Goal: Complete application form

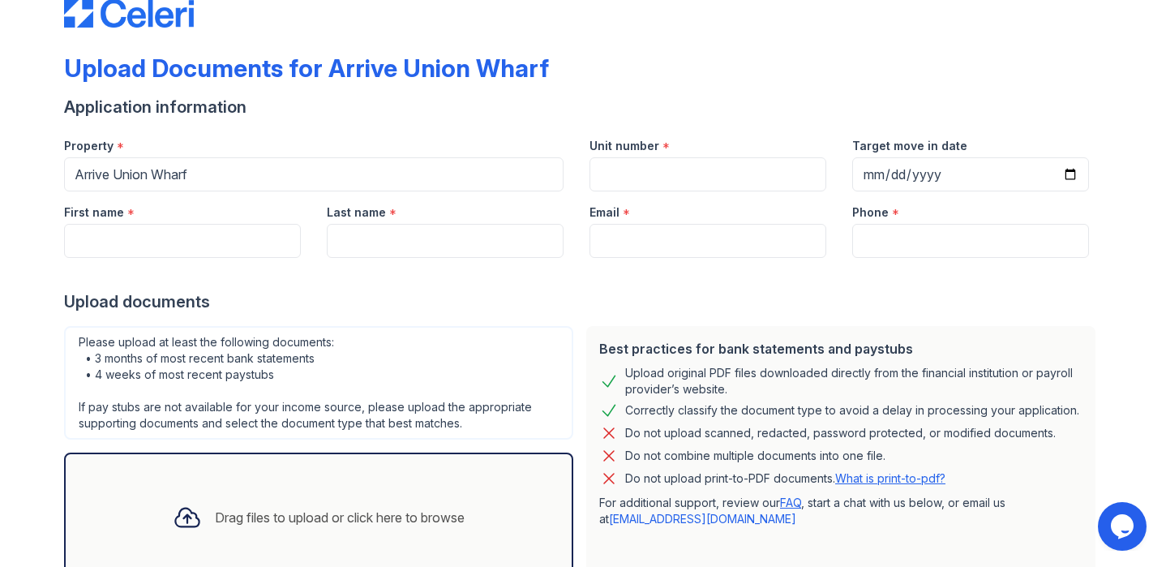
scroll to position [31, 0]
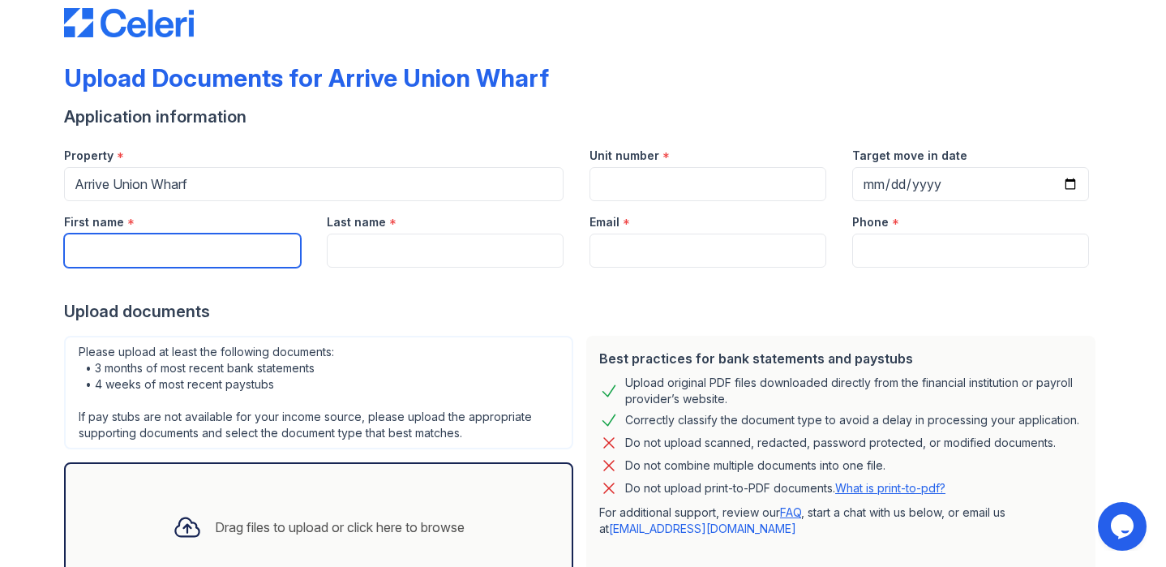
click at [244, 259] on input "First name" at bounding box center [182, 251] width 237 height 34
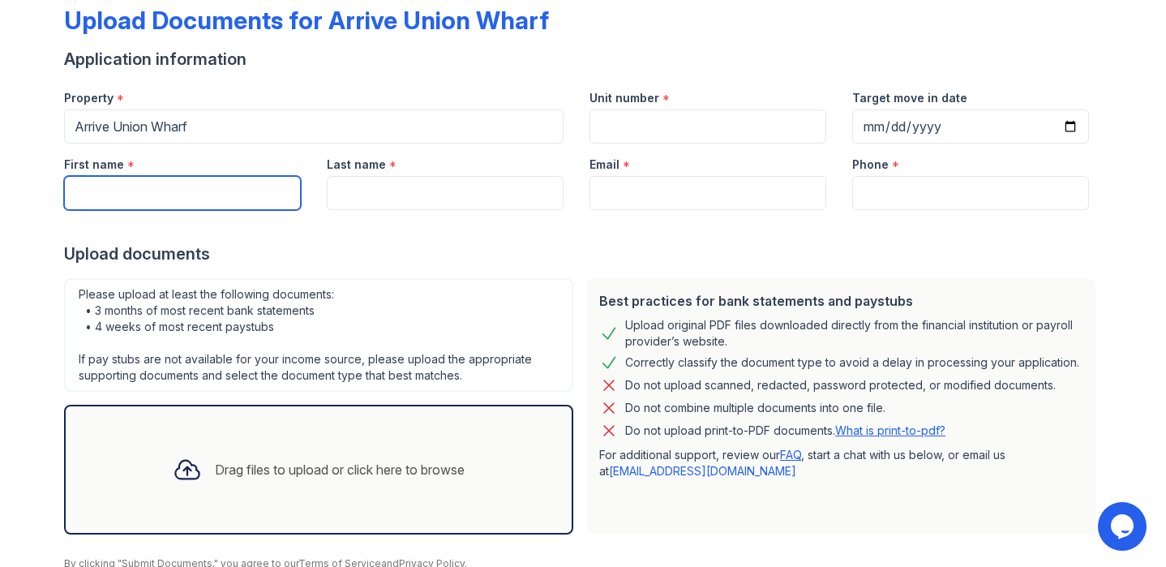
scroll to position [67, 0]
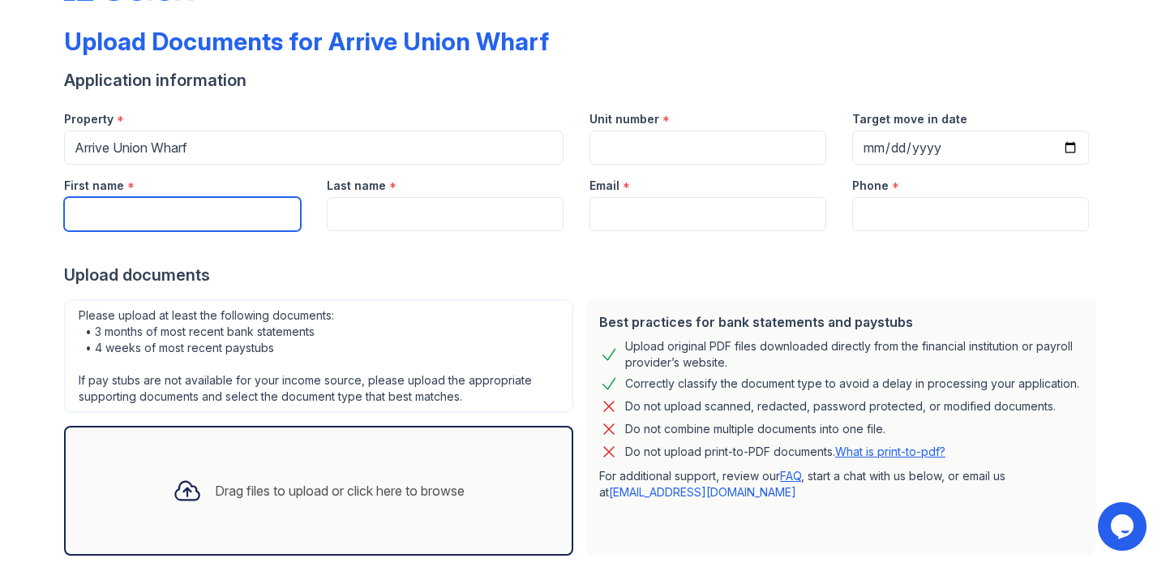
type input "Gillian"
type input "Walcott"
type input "[EMAIL_ADDRESS][DOMAIN_NAME]"
type input "4109381212"
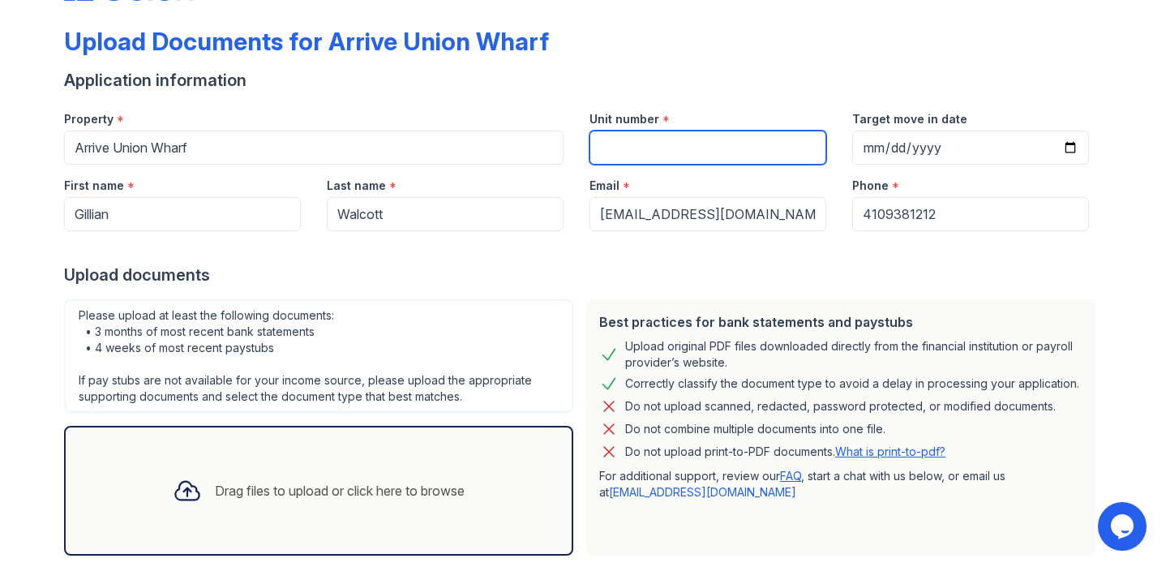
click at [714, 148] on input "Unit number" at bounding box center [708, 148] width 237 height 34
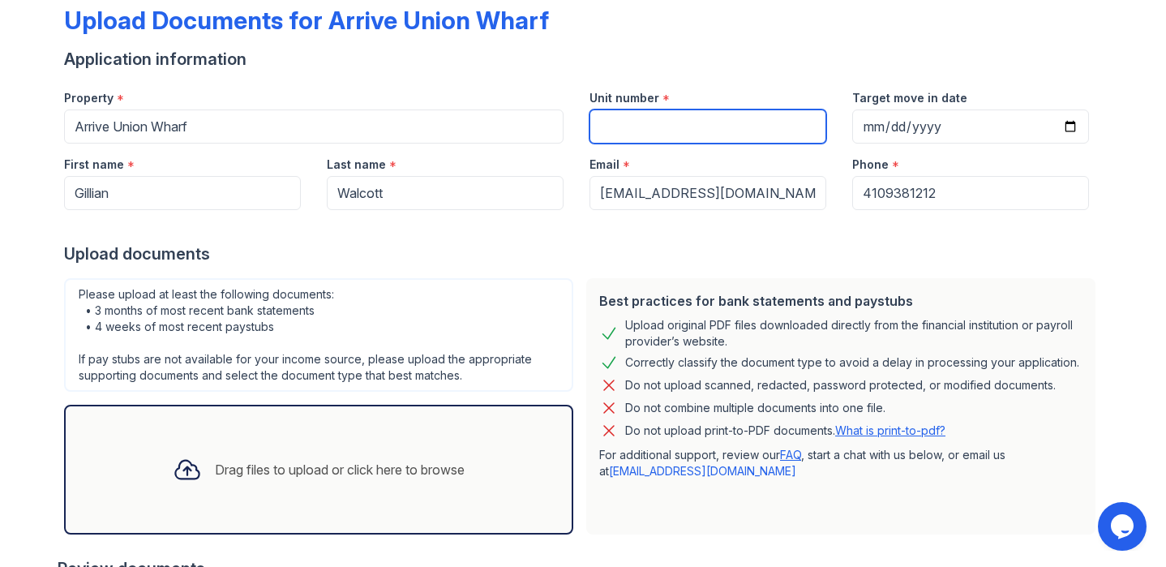
scroll to position [87, 0]
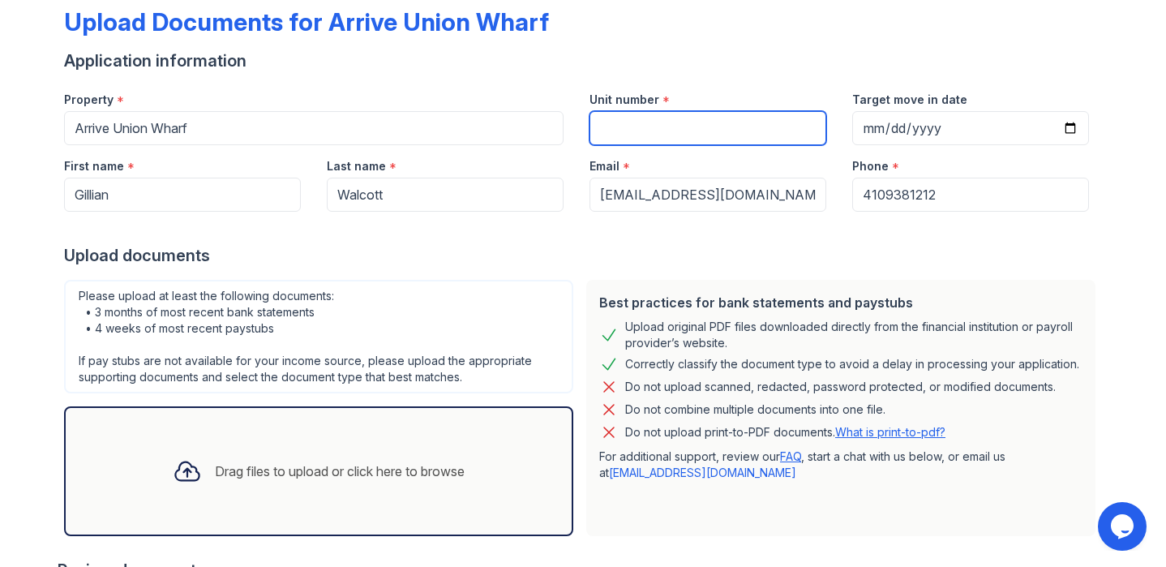
click at [624, 126] on input "Unit number" at bounding box center [708, 128] width 237 height 34
type input "525"
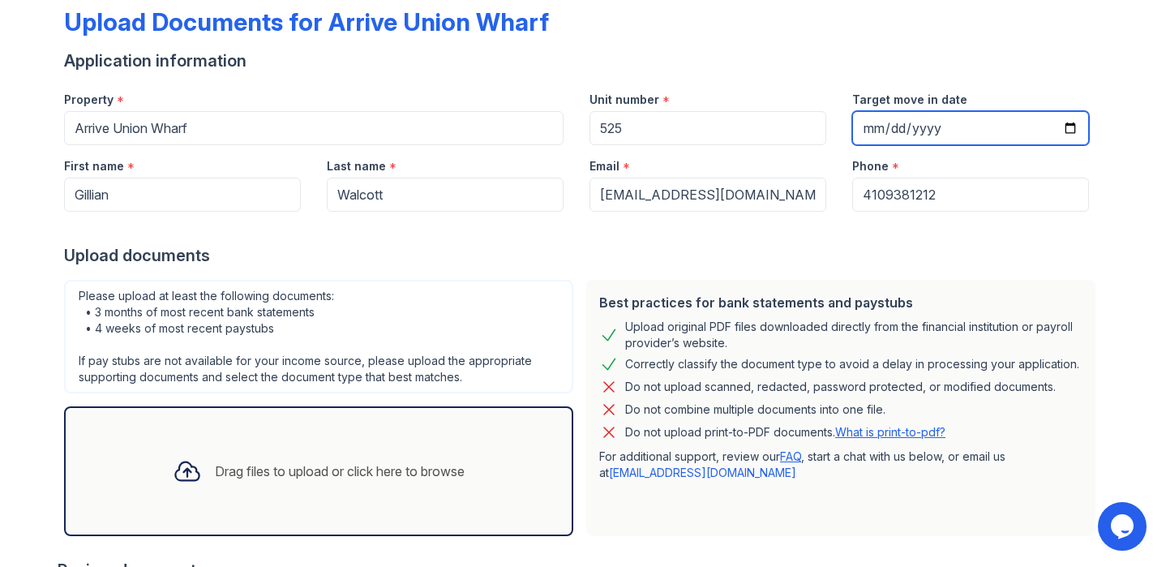
click at [887, 132] on input "Target move in date" at bounding box center [970, 128] width 237 height 34
click at [956, 132] on input "Target move in date" at bounding box center [970, 128] width 237 height 34
click at [998, 115] on input "Target move in date" at bounding box center [970, 128] width 237 height 34
click at [872, 120] on input "Target move in date" at bounding box center [970, 128] width 237 height 34
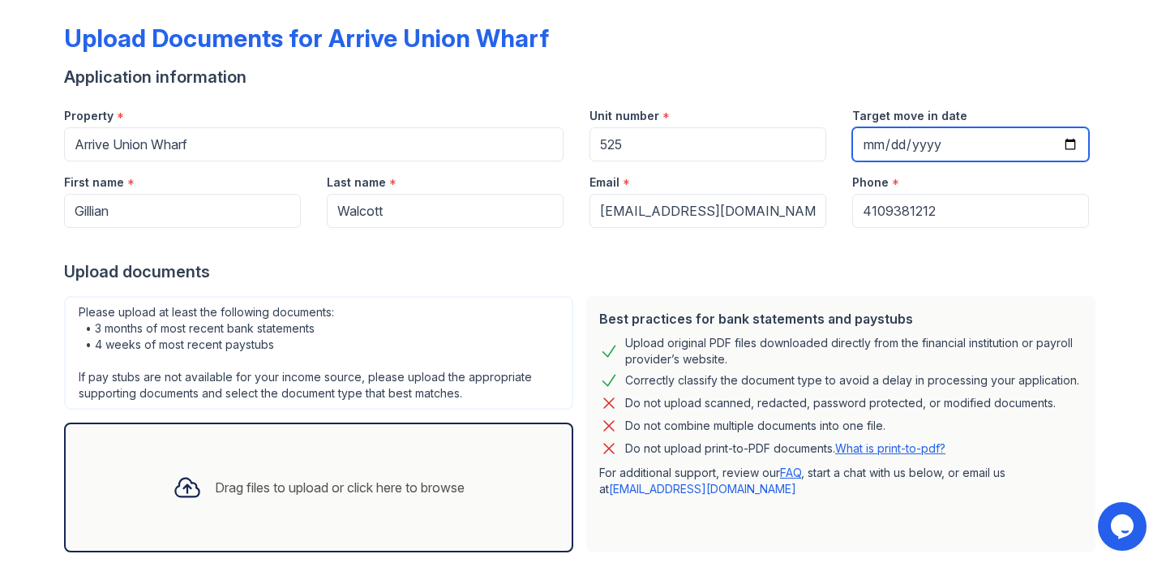
scroll to position [0, 0]
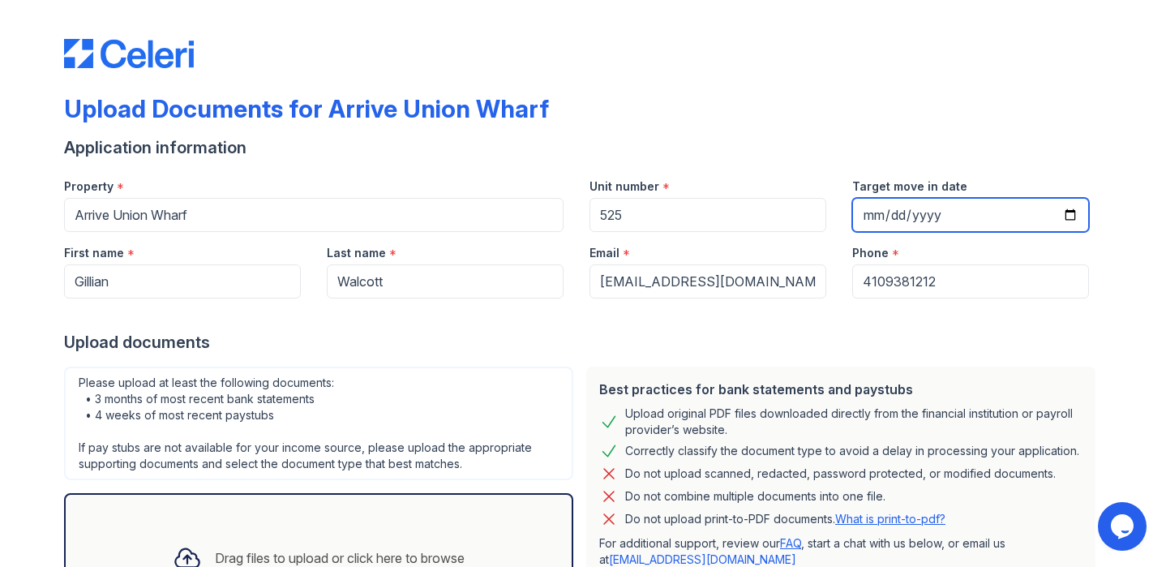
click at [875, 219] on input "Target move in date" at bounding box center [970, 215] width 237 height 34
click at [941, 221] on input "Target move in date" at bounding box center [970, 215] width 237 height 34
click at [885, 214] on input "Target move in date" at bounding box center [970, 215] width 237 height 34
type input "[DATE]"
click at [811, 104] on div "Upload Documents for Arrive Union Wharf" at bounding box center [583, 115] width 1038 height 42
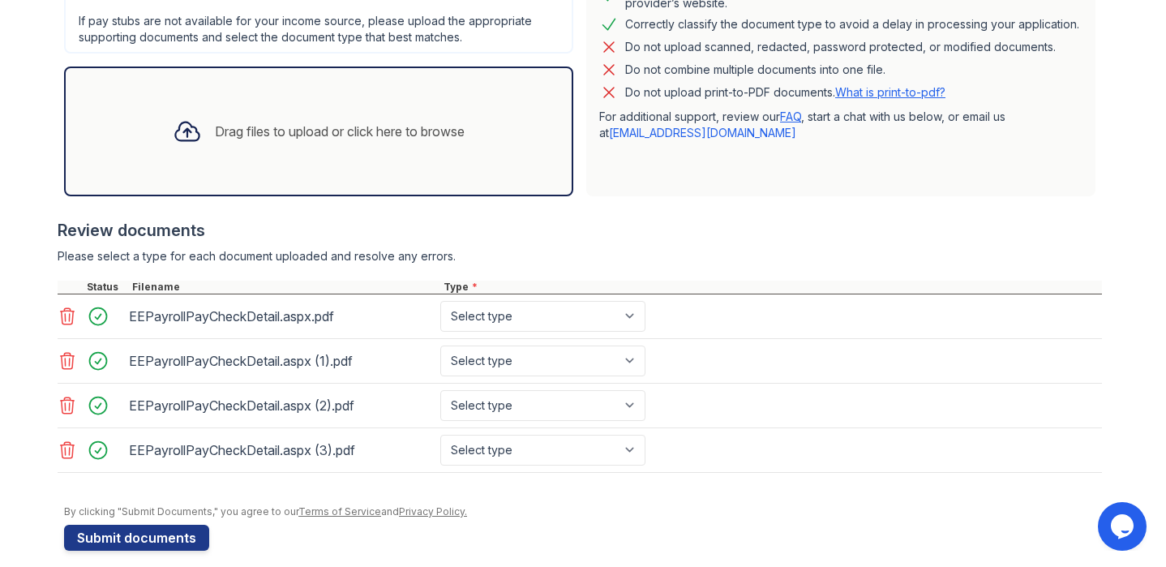
scroll to position [443, 0]
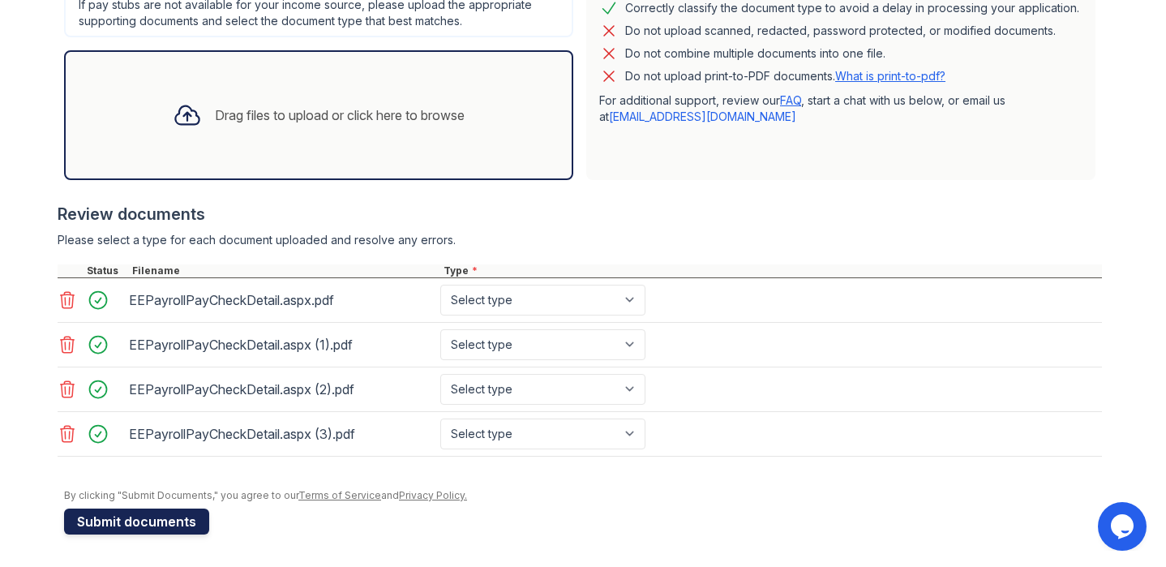
click at [126, 522] on button "Submit documents" at bounding box center [136, 521] width 145 height 26
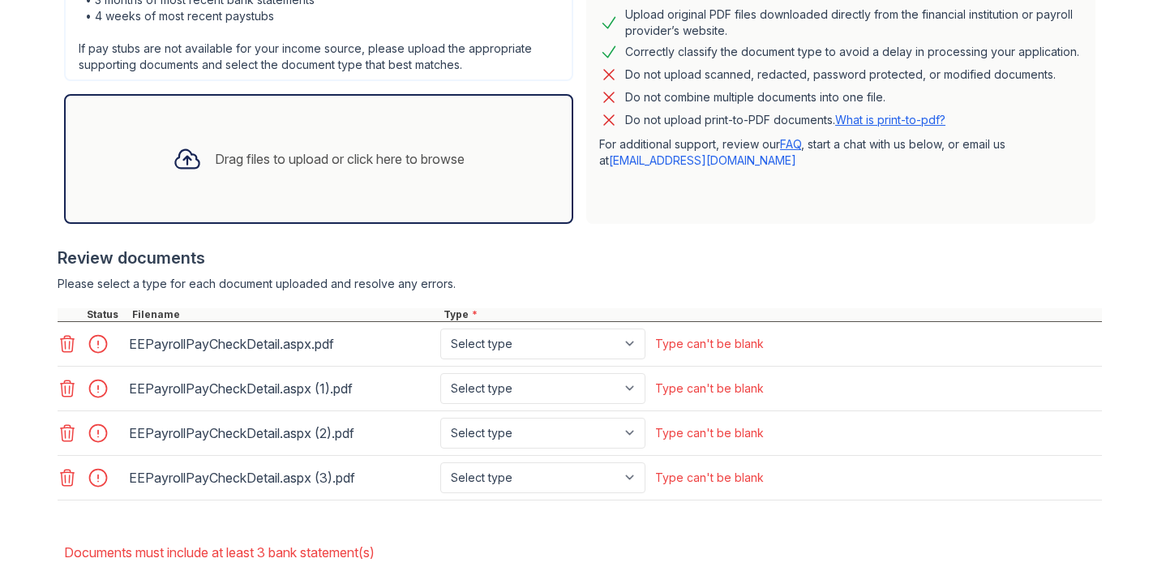
scroll to position [540, 0]
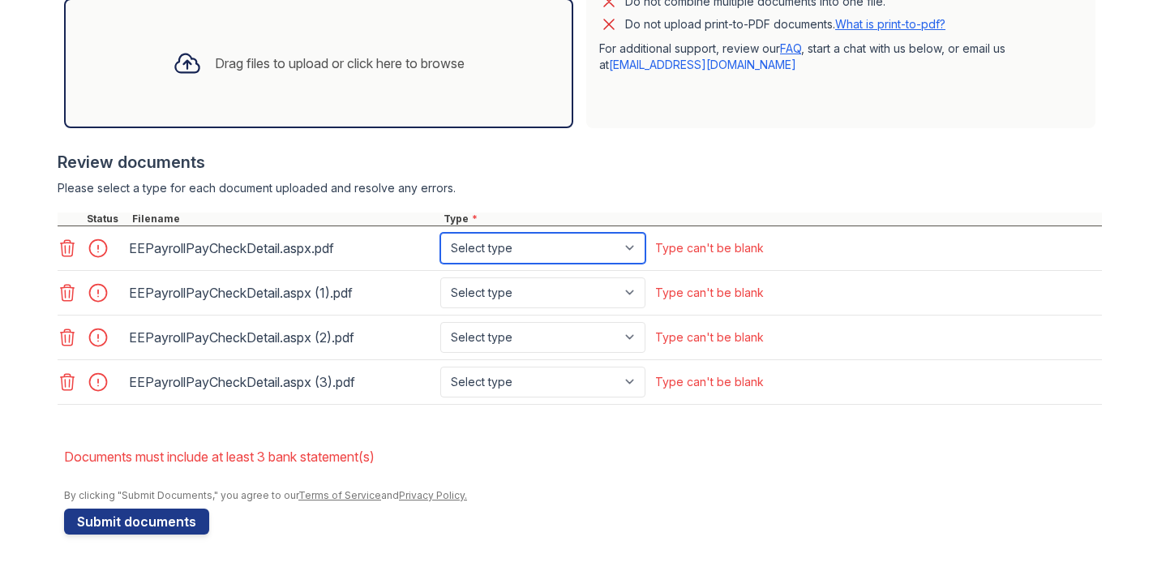
click at [624, 243] on select "Select type Paystub Bank Statement Offer Letter Tax Documents Benefit Award Let…" at bounding box center [542, 248] width 205 height 31
select select "paystub"
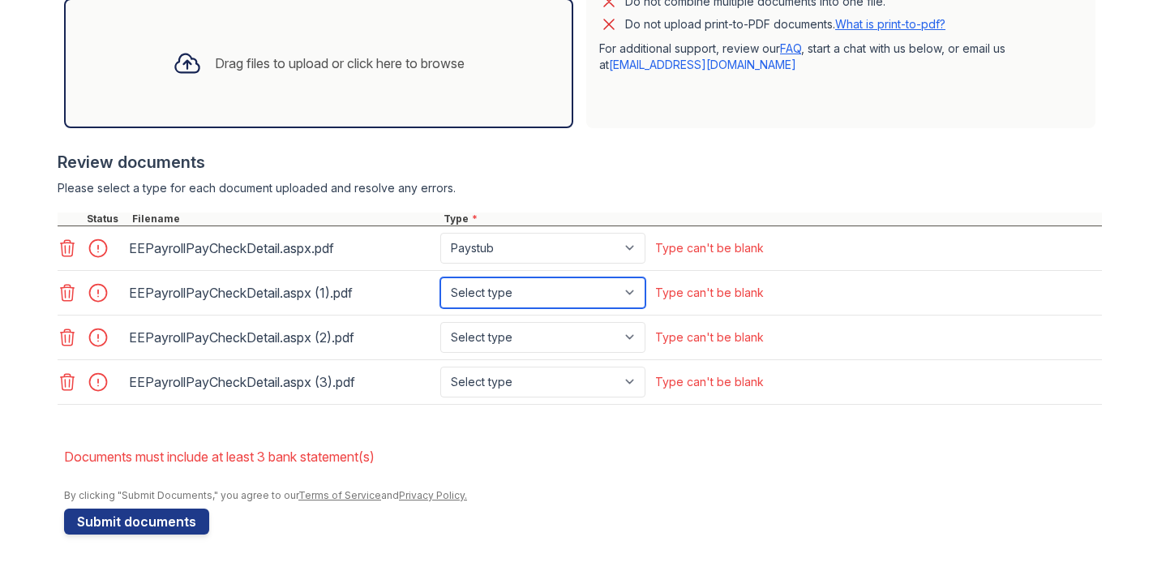
click at [578, 291] on select "Select type Paystub Bank Statement Offer Letter Tax Documents Benefit Award Let…" at bounding box center [542, 292] width 205 height 31
select select "paystub"
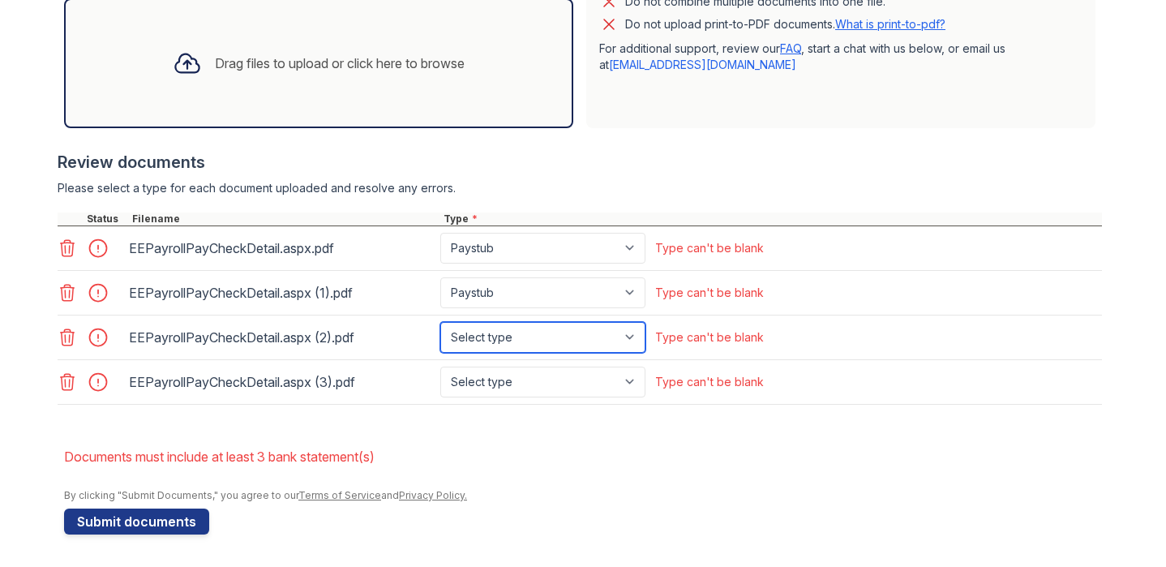
click at [532, 332] on select "Select type Paystub Bank Statement Offer Letter Tax Documents Benefit Award Let…" at bounding box center [542, 337] width 205 height 31
select select "paystub"
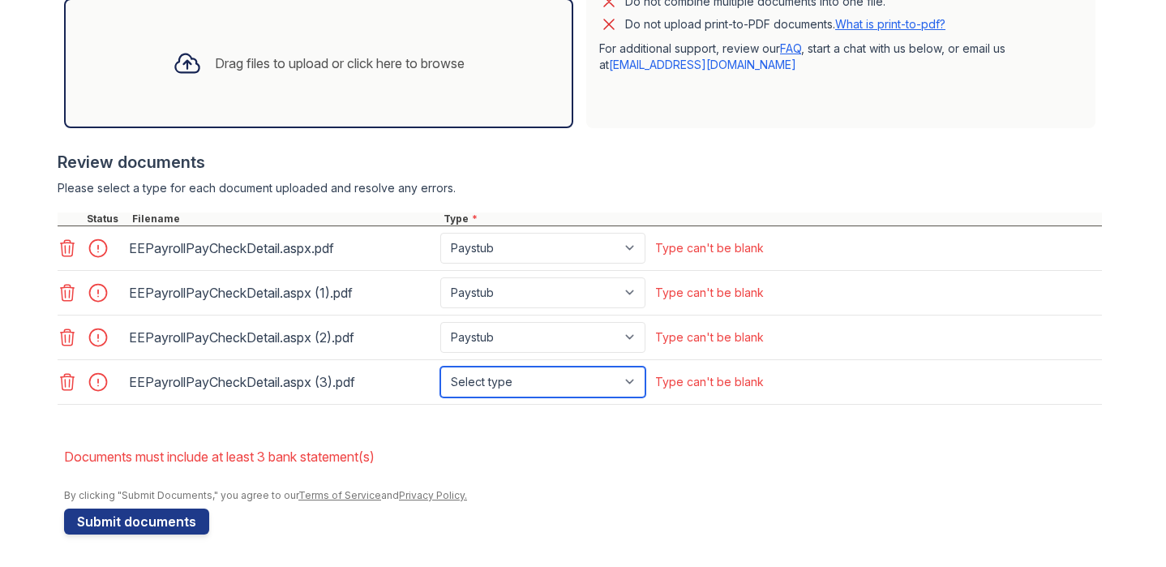
click at [496, 377] on select "Select type Paystub Bank Statement Offer Letter Tax Documents Benefit Award Let…" at bounding box center [542, 382] width 205 height 31
select select "paystub"
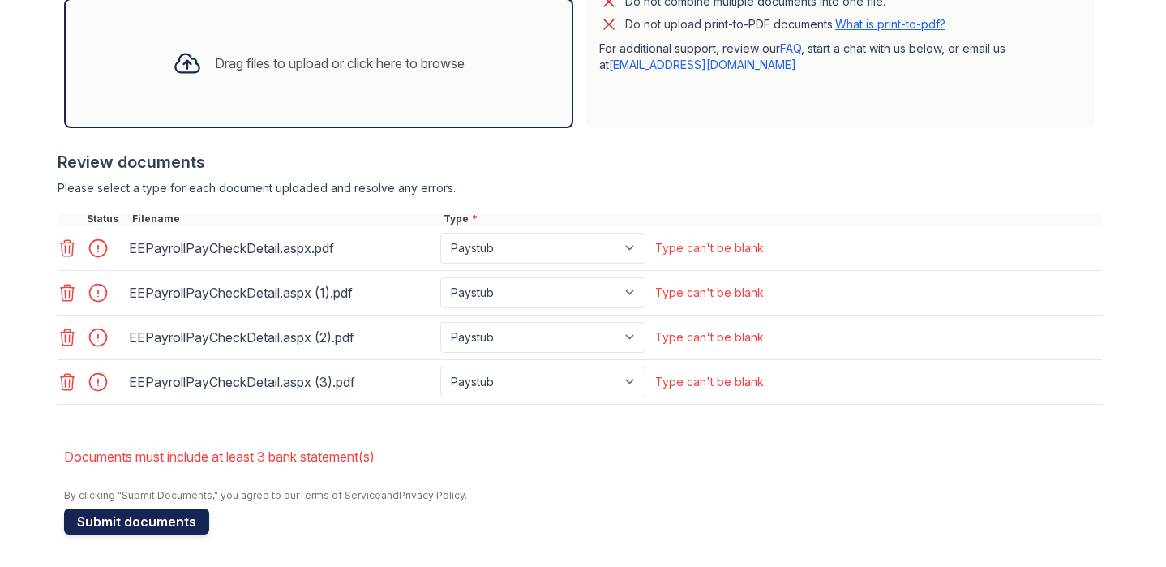
click at [167, 528] on button "Submit documents" at bounding box center [136, 521] width 145 height 26
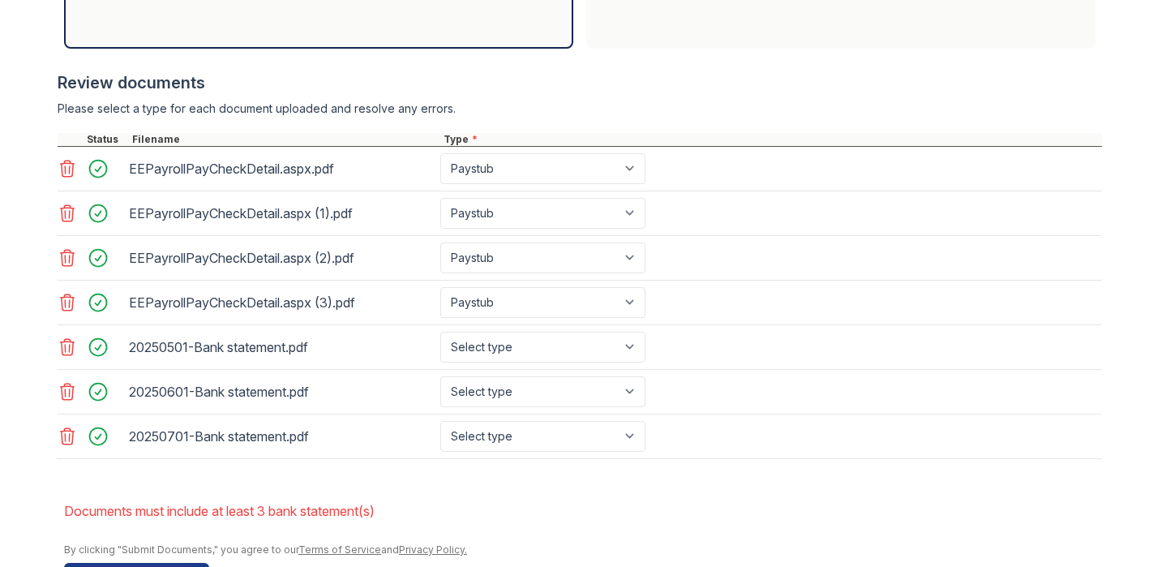
scroll to position [620, 0]
click at [526, 435] on select "Select type Paystub Bank Statement Offer Letter Tax Documents Benefit Award Let…" at bounding box center [542, 435] width 205 height 31
select select "bank_statement"
click at [521, 392] on select "Select type Paystub Bank Statement Offer Letter Tax Documents Benefit Award Let…" at bounding box center [542, 390] width 205 height 31
select select "bank_statement"
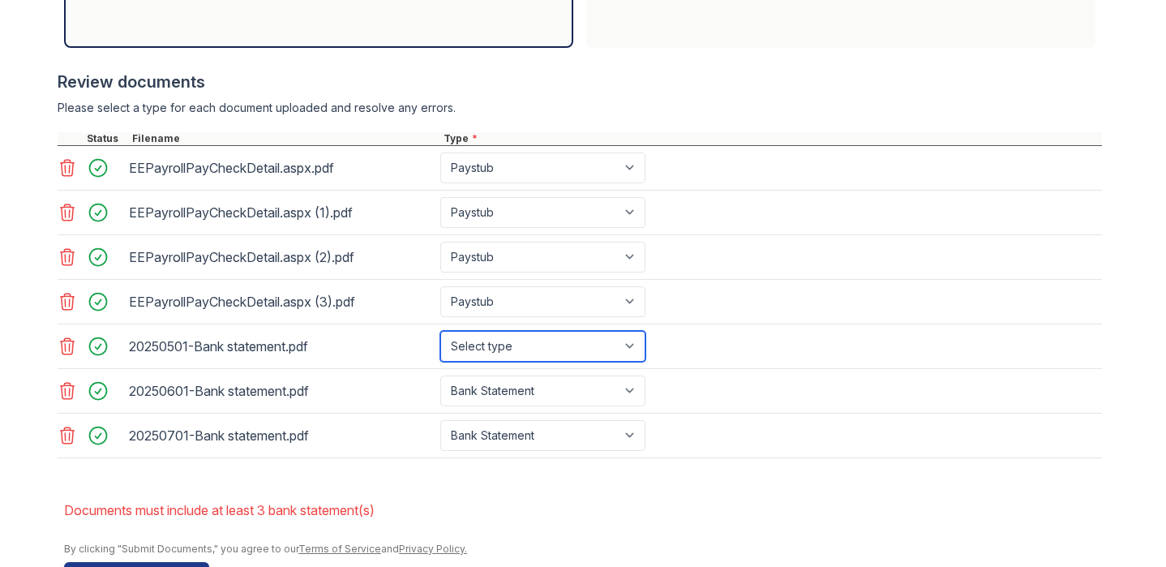
click at [492, 341] on select "Select type Paystub Bank Statement Offer Letter Tax Documents Benefit Award Let…" at bounding box center [542, 346] width 205 height 31
select select "bank_statement"
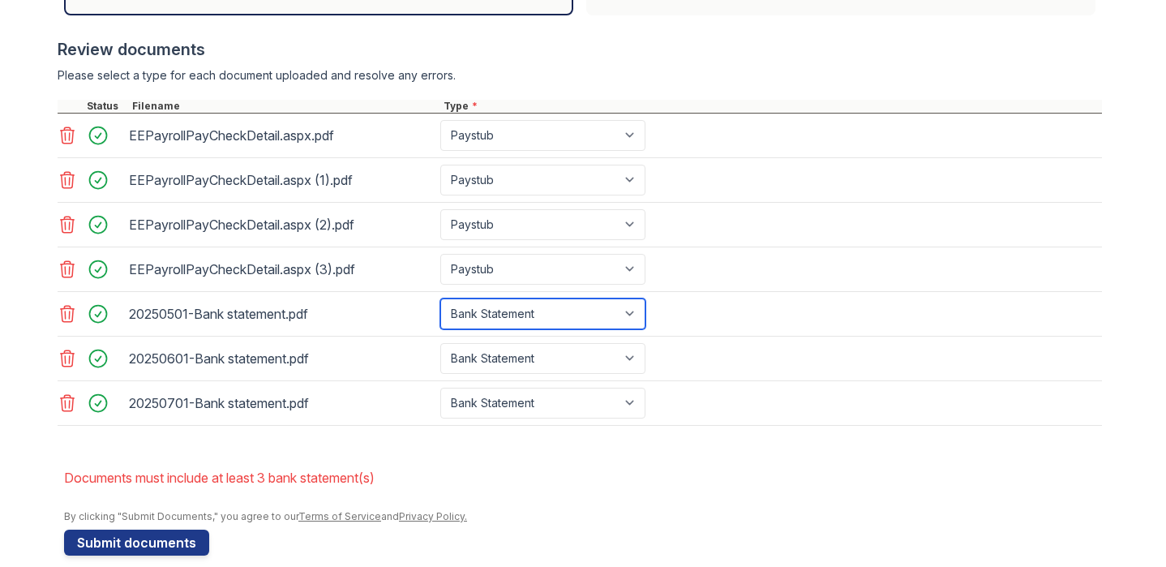
scroll to position [674, 0]
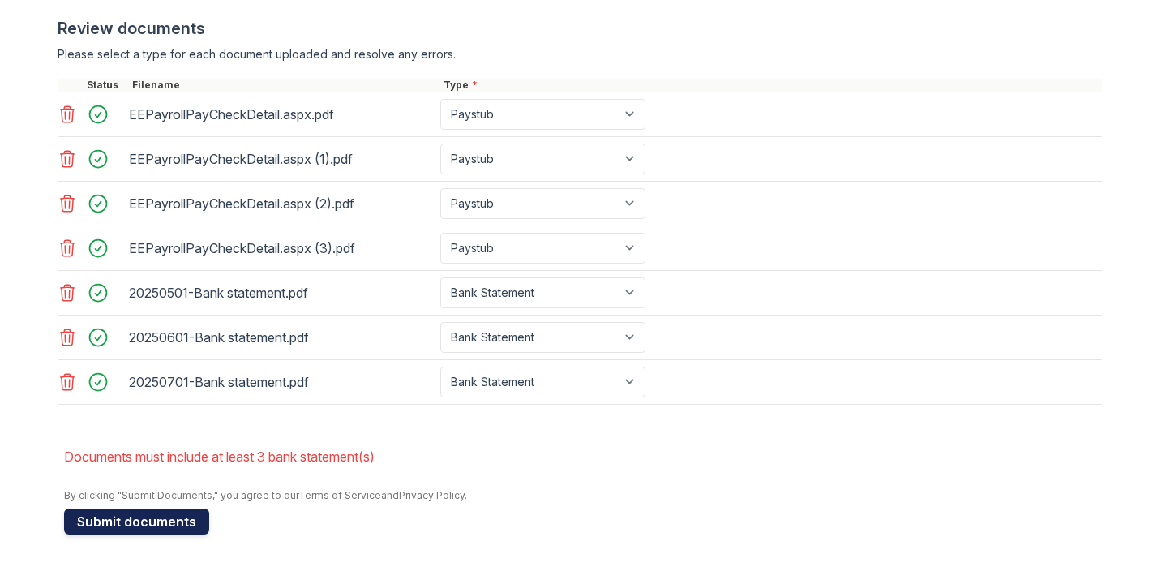
click at [92, 515] on button "Submit documents" at bounding box center [136, 521] width 145 height 26
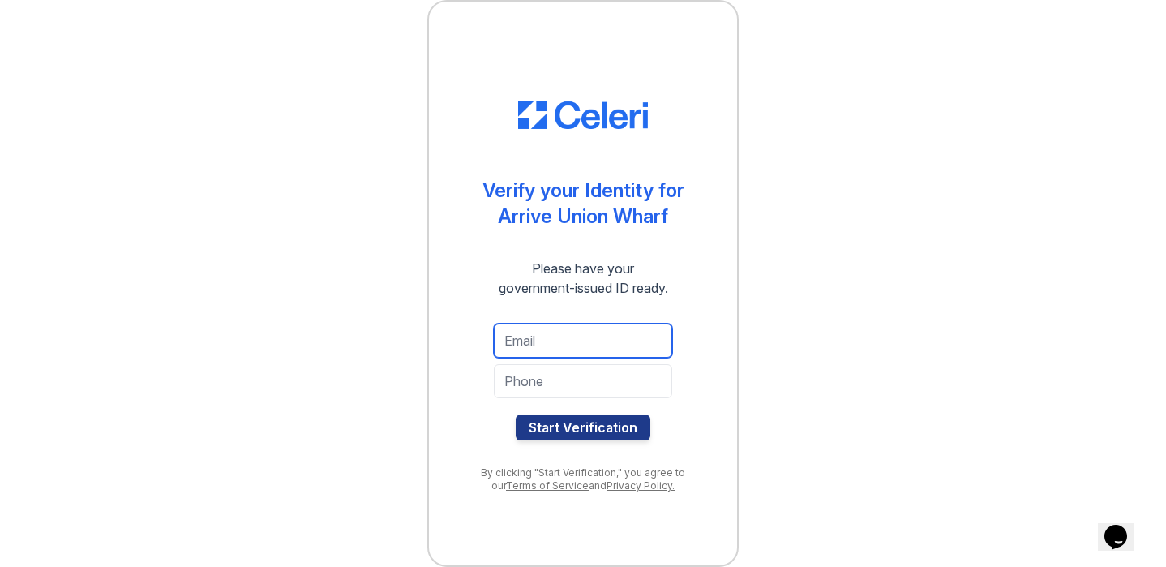
click at [588, 336] on input "email" at bounding box center [583, 341] width 178 height 34
type input "[EMAIL_ADDRESS][DOMAIN_NAME]"
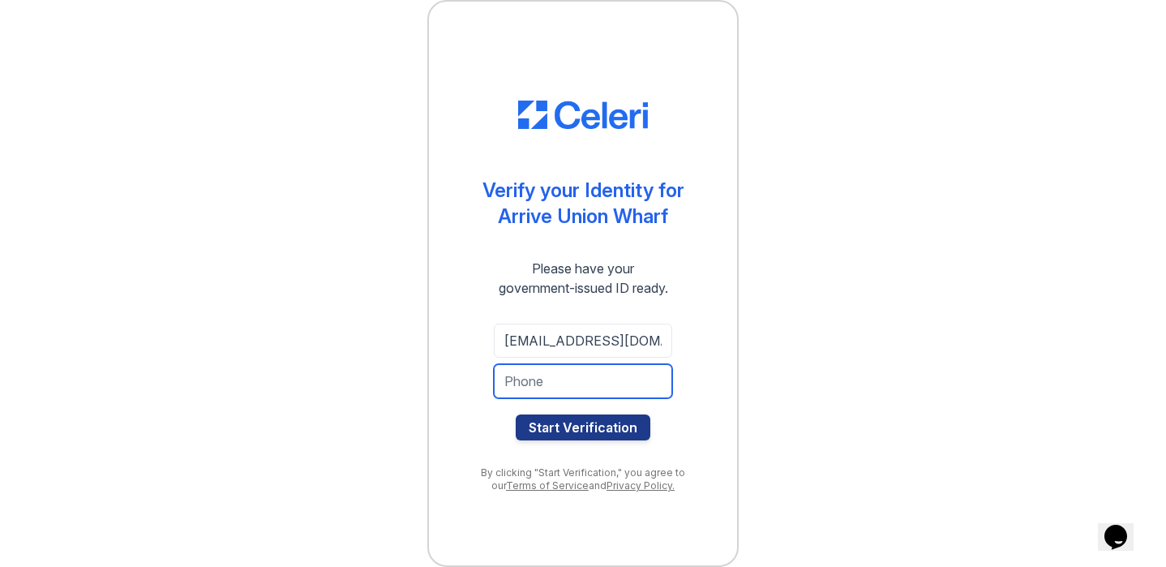
click at [551, 380] on input "tel" at bounding box center [583, 381] width 178 height 34
type input "4109381212"
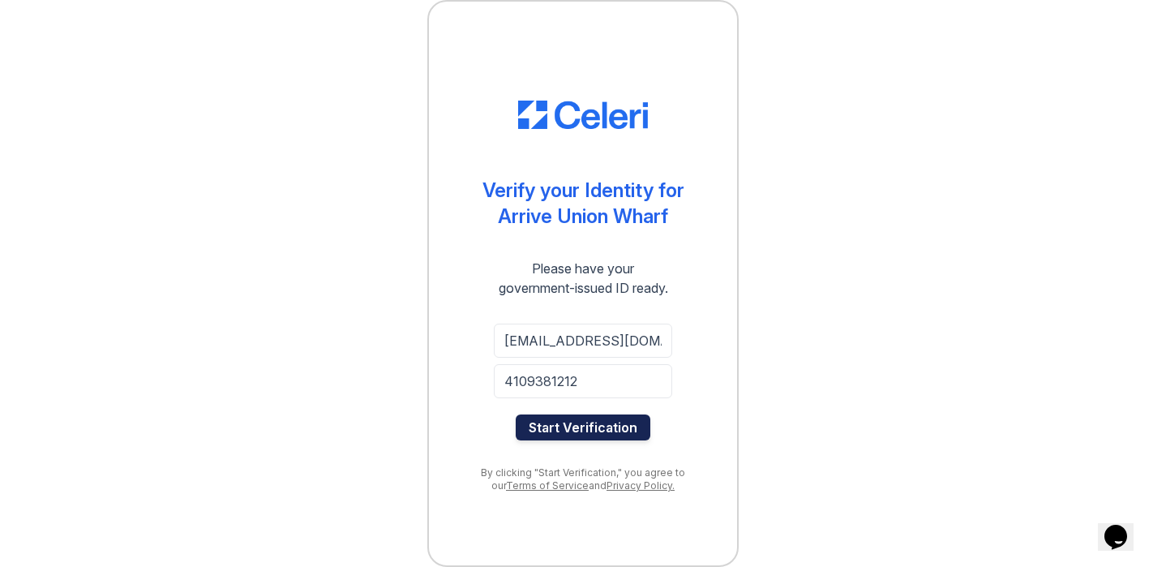
click at [585, 435] on button "Start Verification" at bounding box center [583, 427] width 135 height 26
